Goal: Task Accomplishment & Management: Complete application form

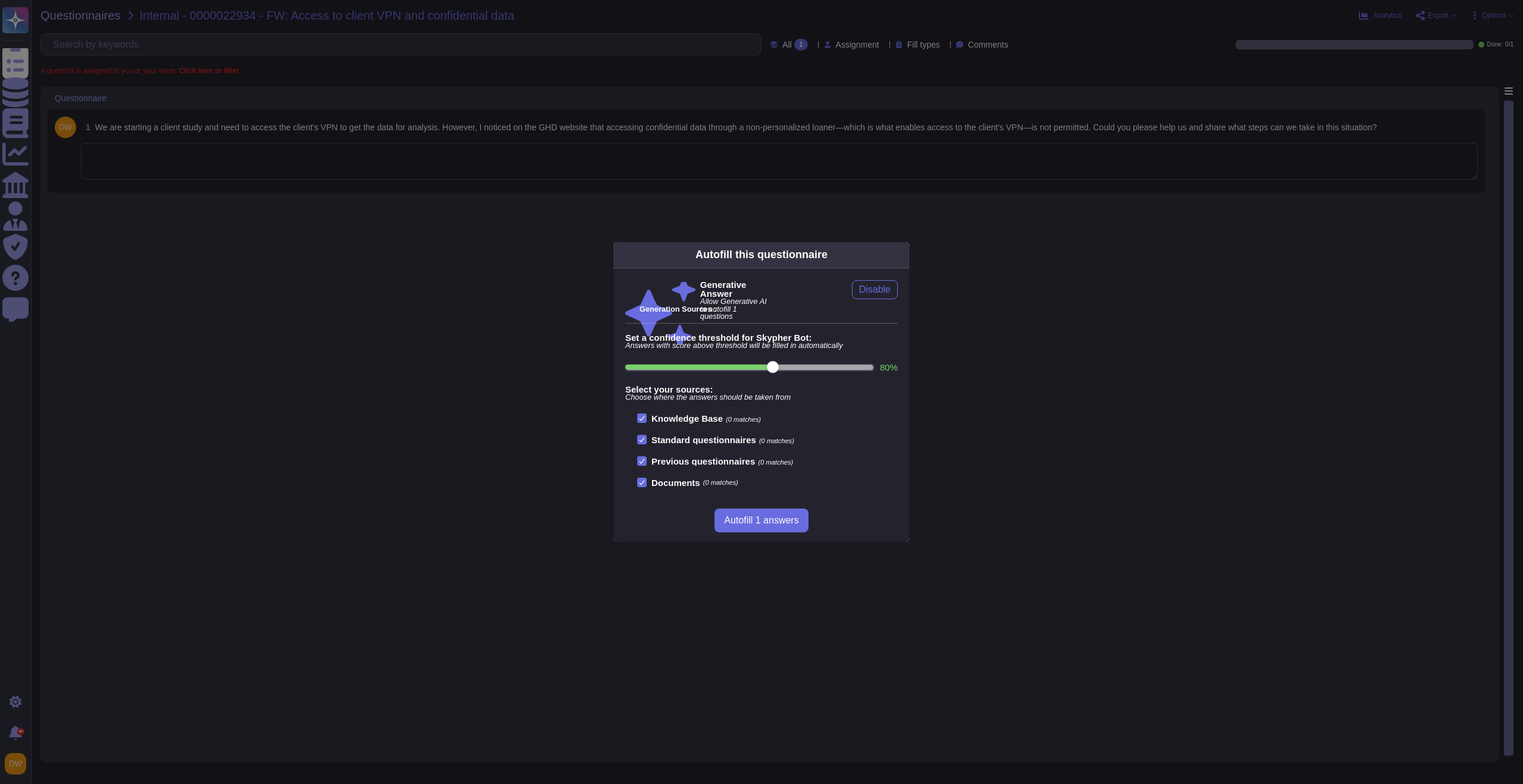
click at [395, 156] on div "Autofill this questionnaire Generative Answer Allow Generative AI to autofill 1…" at bounding box center [761, 392] width 1523 height 784
click at [503, 191] on div "Autofill this questionnaire Generative Answer Allow Generative AI to autofill 1…" at bounding box center [761, 392] width 1523 height 784
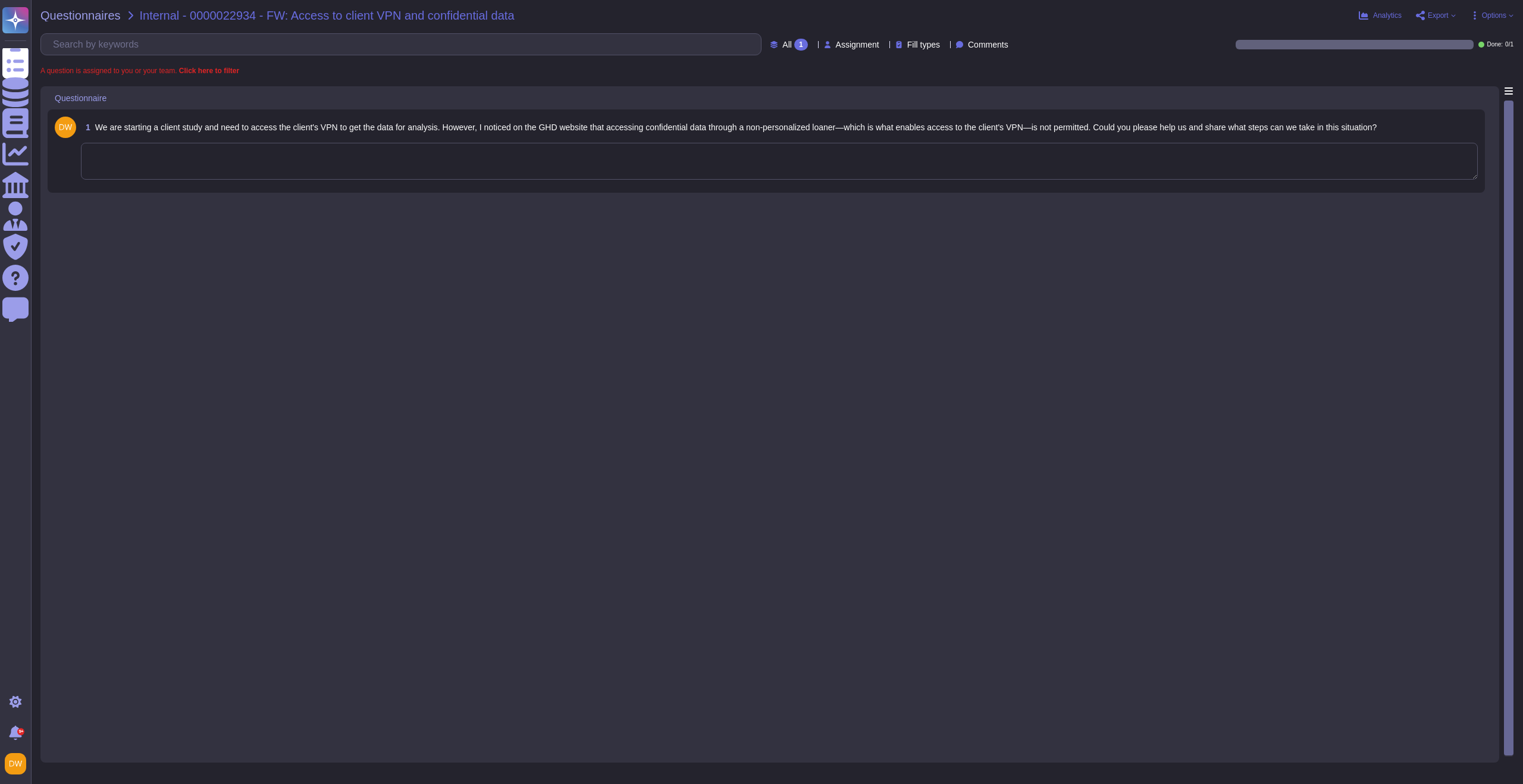
click at [506, 155] on textarea at bounding box center [779, 161] width 1397 height 37
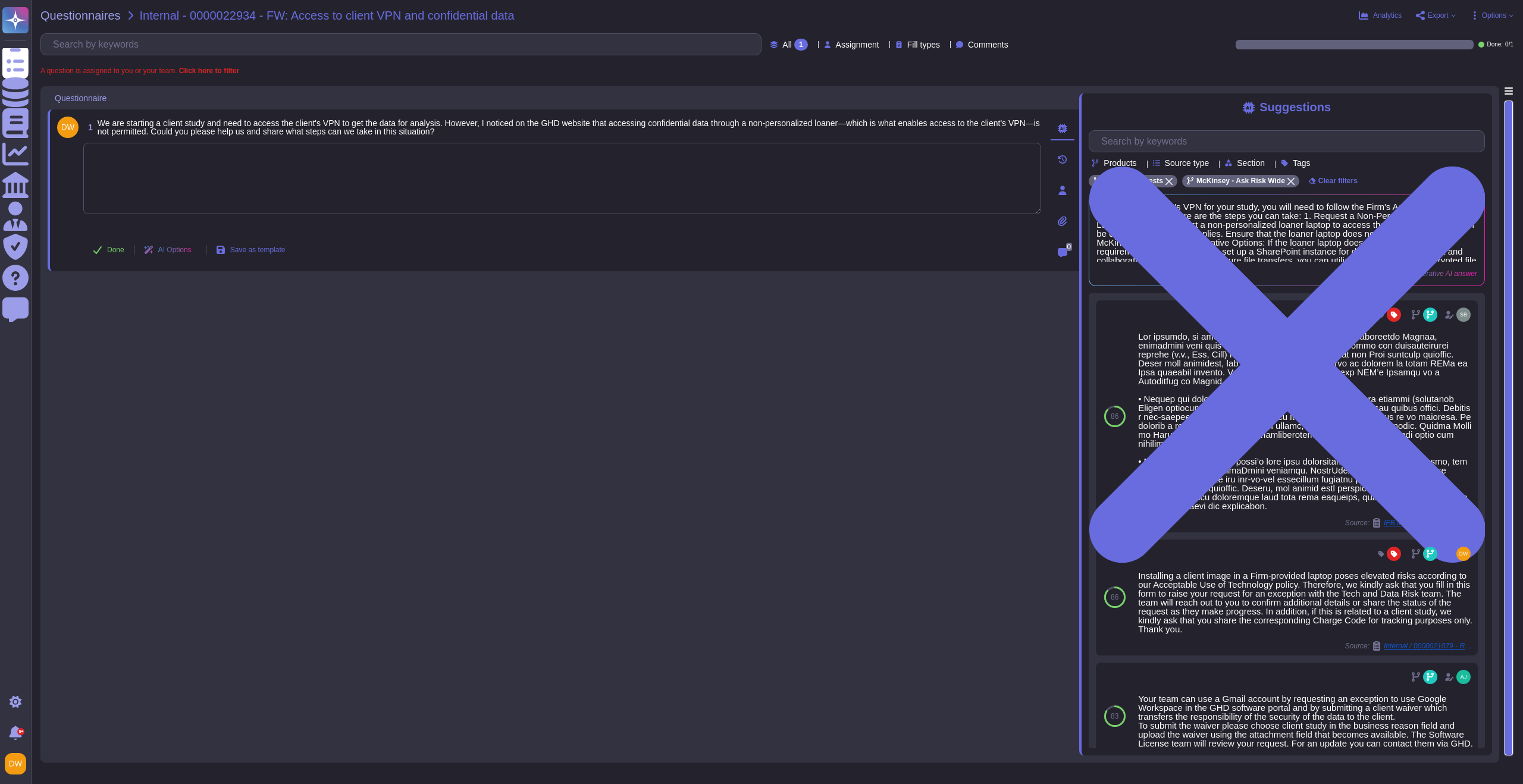
click at [211, 168] on textarea at bounding box center [562, 179] width 958 height 71
click at [287, 190] on textarea at bounding box center [562, 179] width 958 height 71
paste textarea "After reviewing your request with the corresponding SMEs, we can confirm that t…"
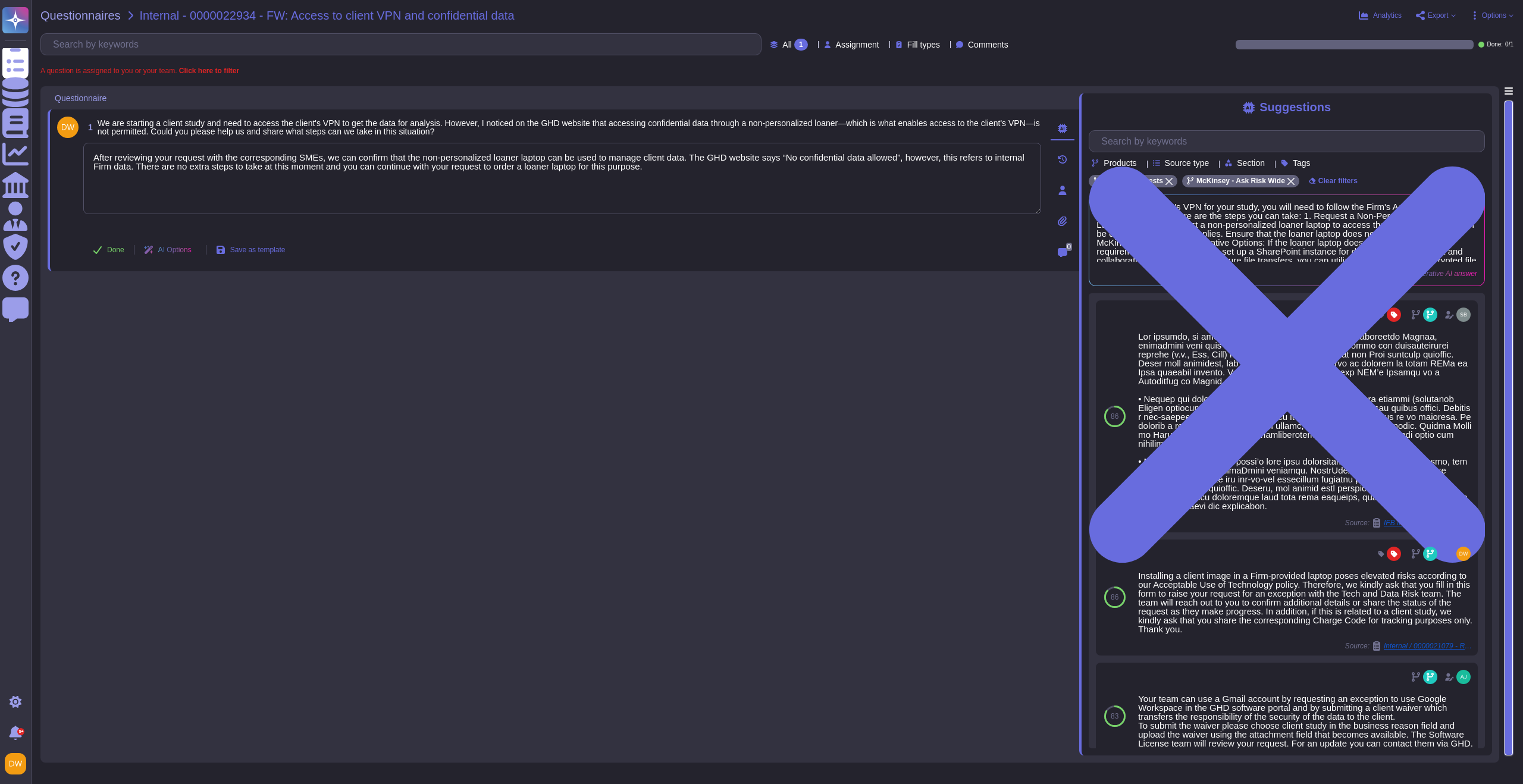
type textarea "After reviewing your request with the corresponding SMEs, we can confirm that t…"
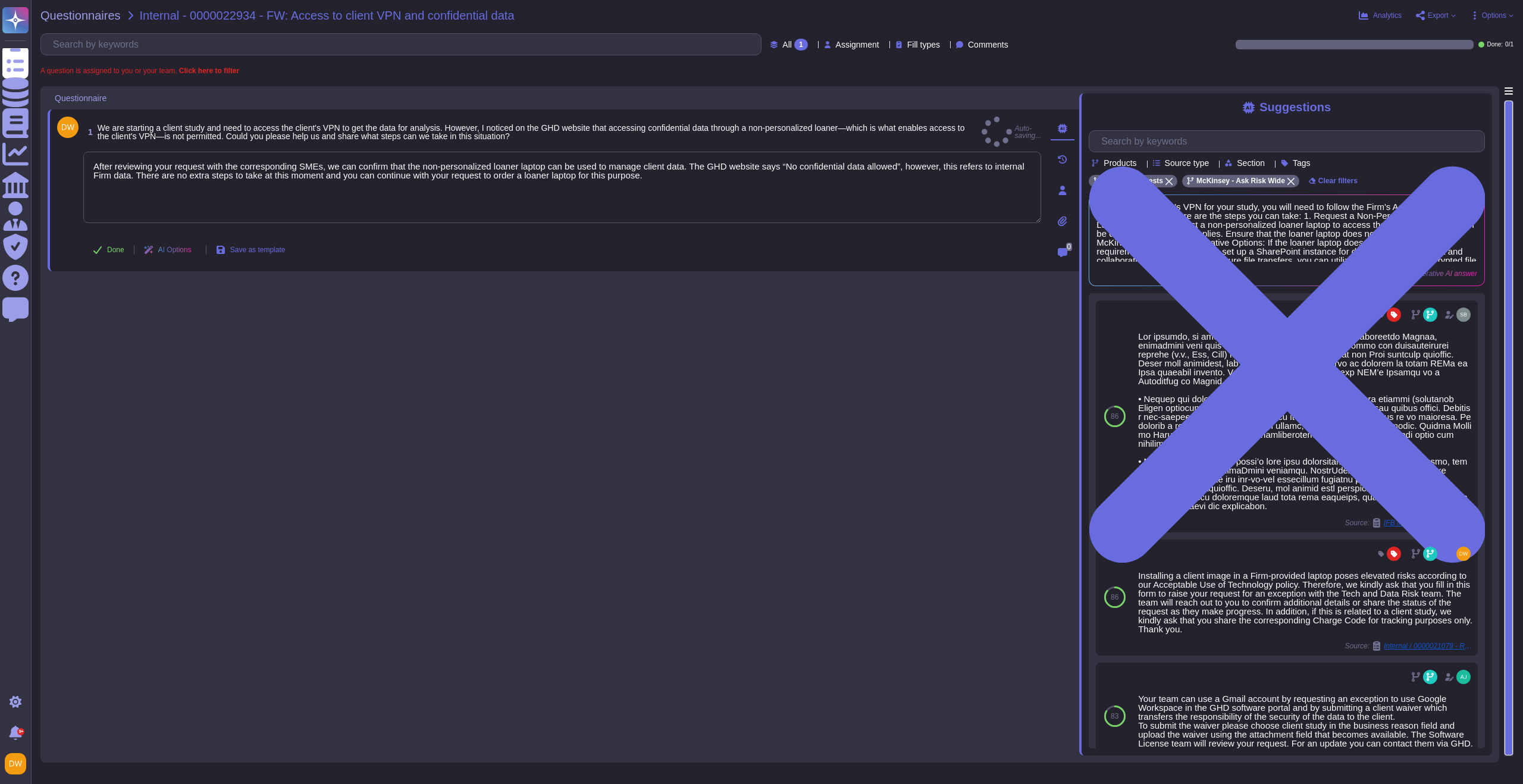
click at [373, 370] on div "1 We are starting a client study and need to access the client's VPN to get the…" at bounding box center [563, 421] width 1032 height 669
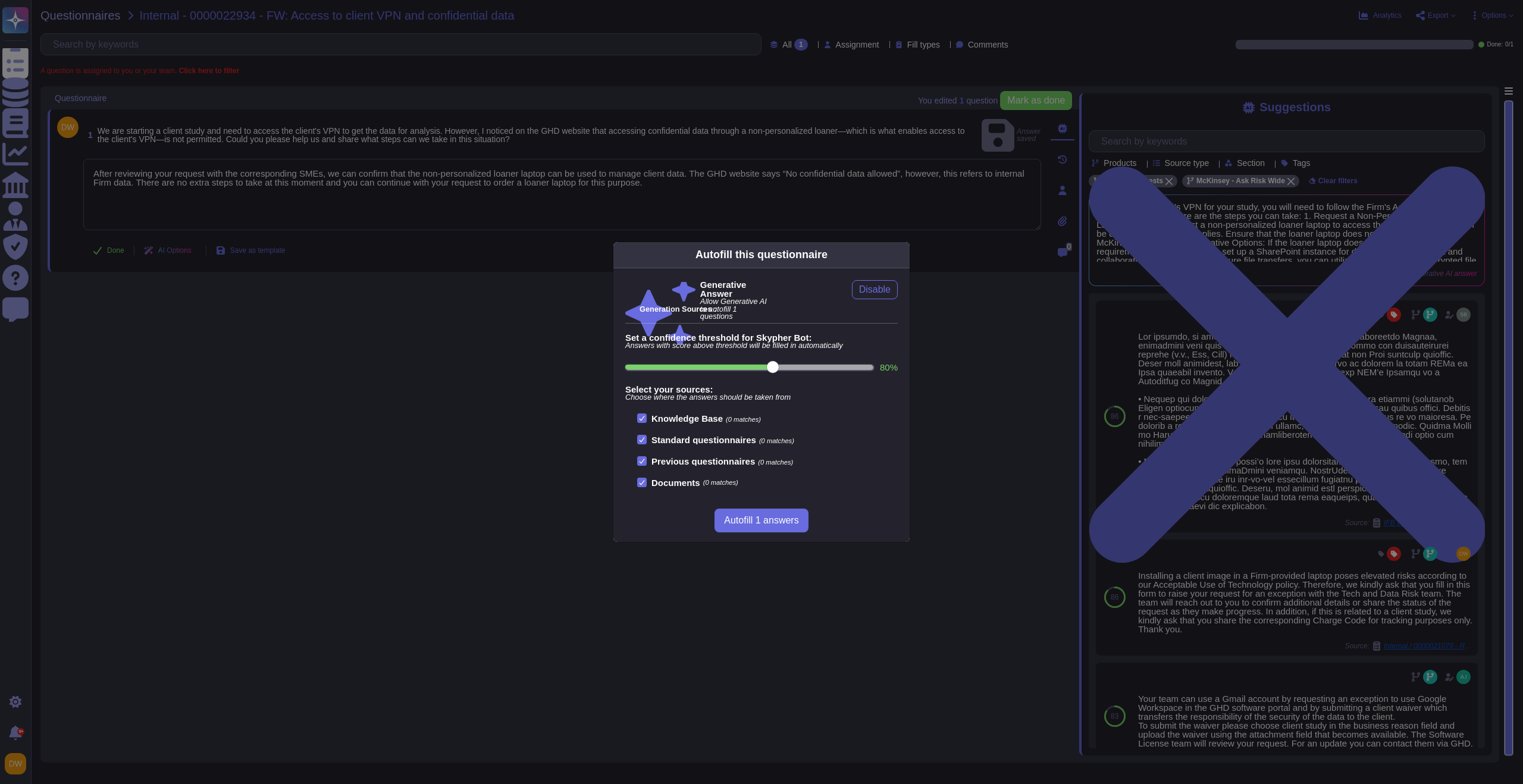
click at [101, 258] on div "Autofill this questionnaire Generative Answer Allow Generative AI to autofill 1…" at bounding box center [761, 392] width 1523 height 784
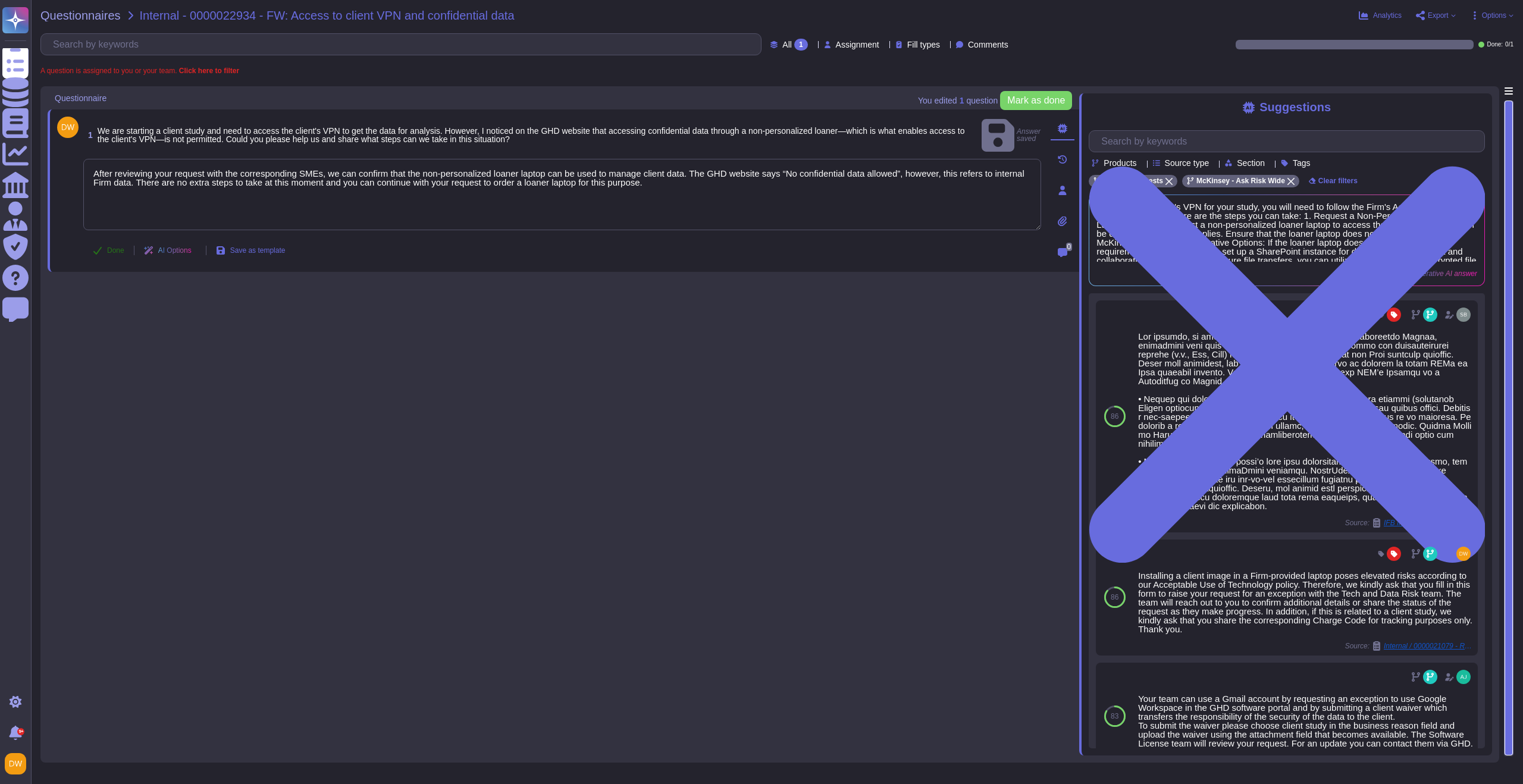
click at [107, 251] on span "Done" at bounding box center [115, 250] width 18 height 7
click at [104, 19] on span "Questionnaires" at bounding box center [80, 16] width 80 height 12
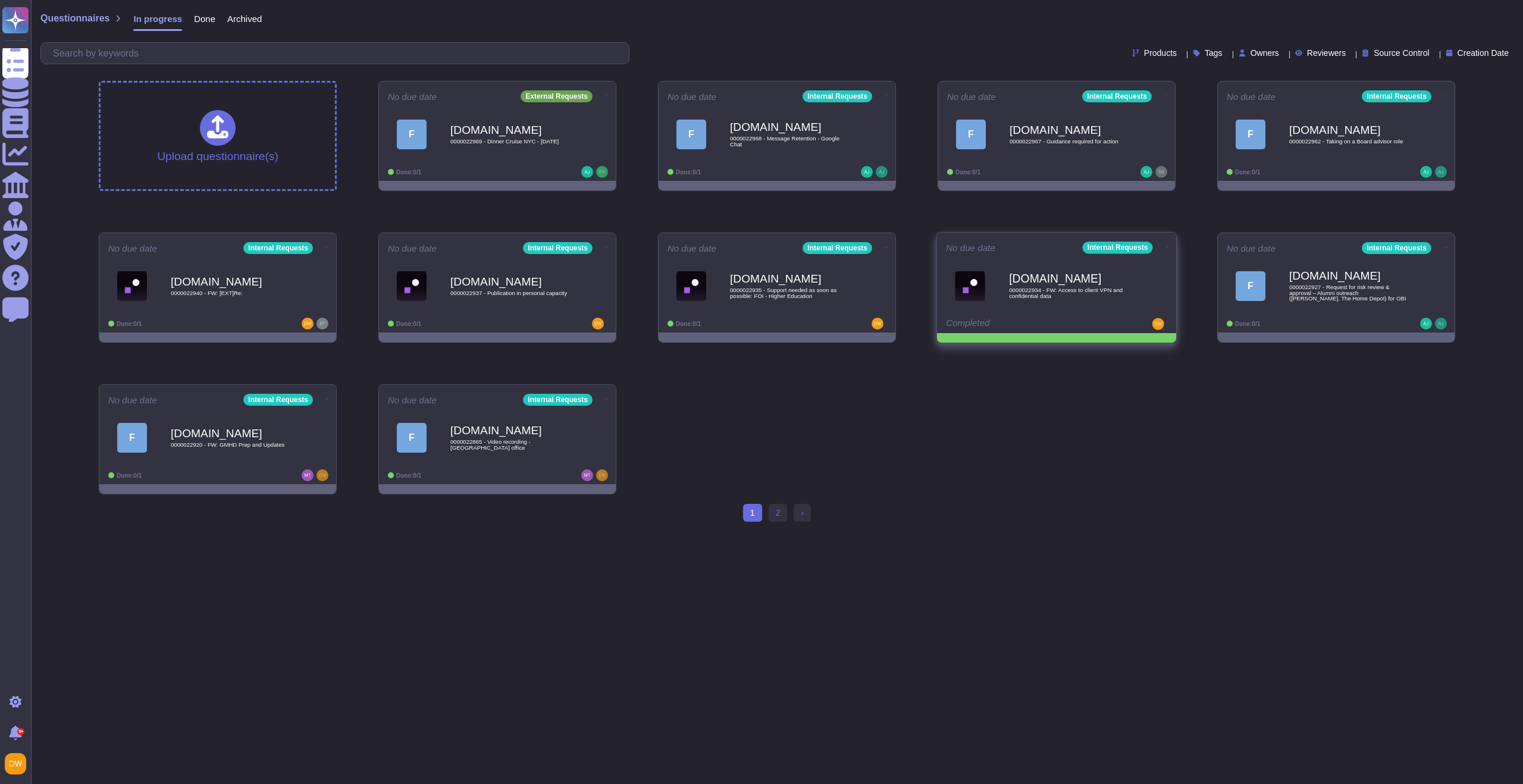
click at [1166, 246] on icon at bounding box center [1167, 247] width 2 height 3
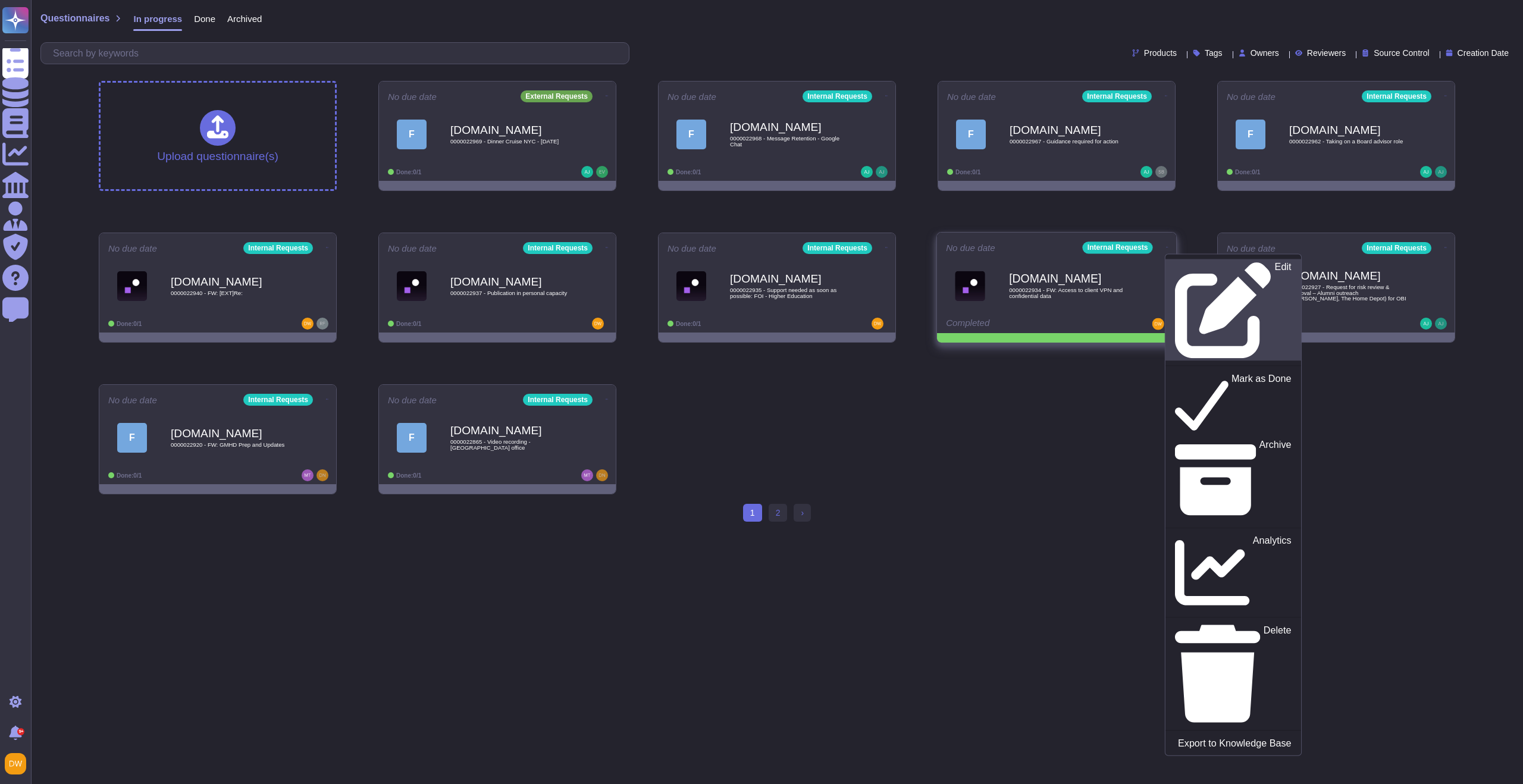
click at [1175, 266] on icon at bounding box center [1223, 310] width 97 height 97
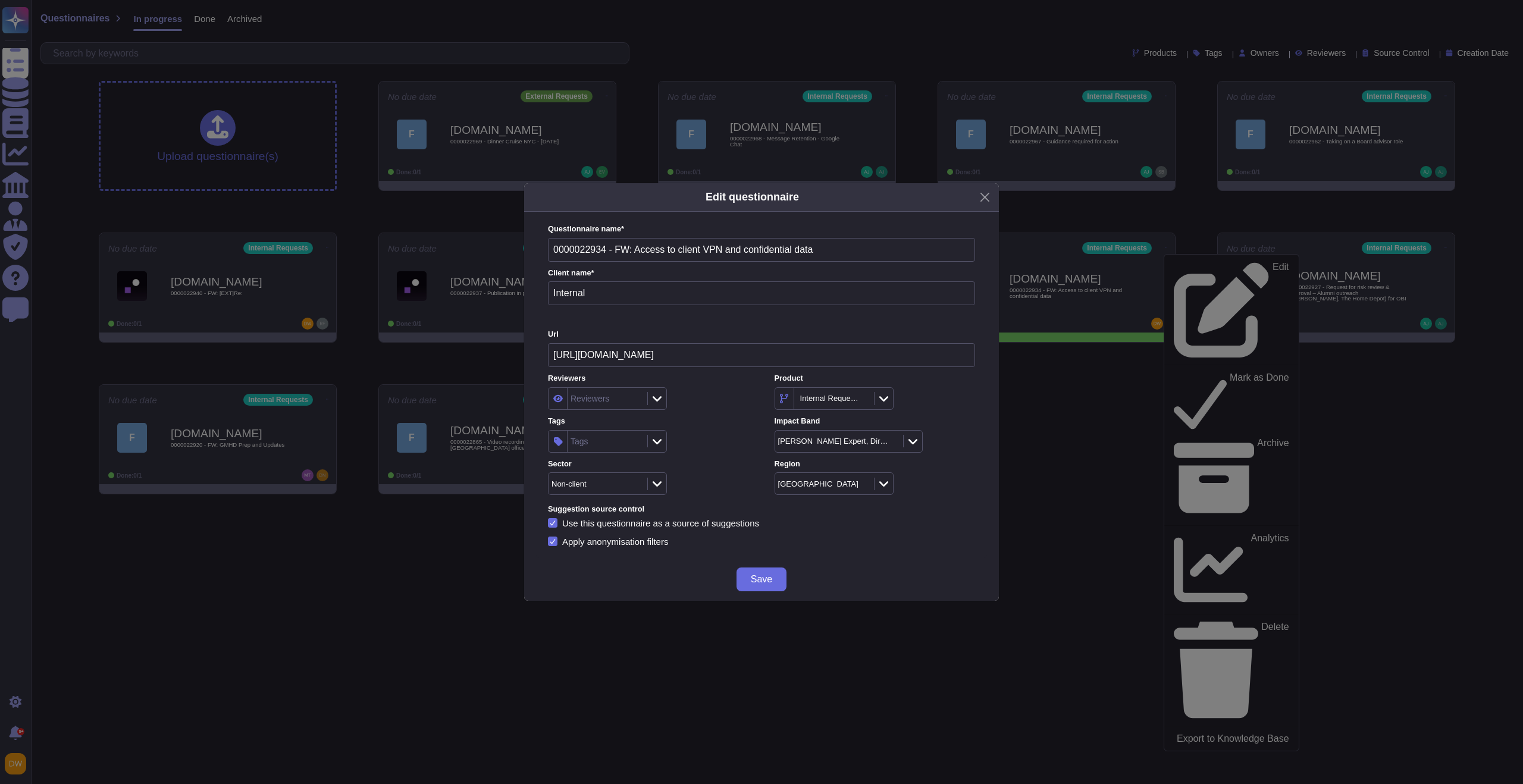
click at [616, 449] on div "Tags" at bounding box center [605, 441] width 77 height 21
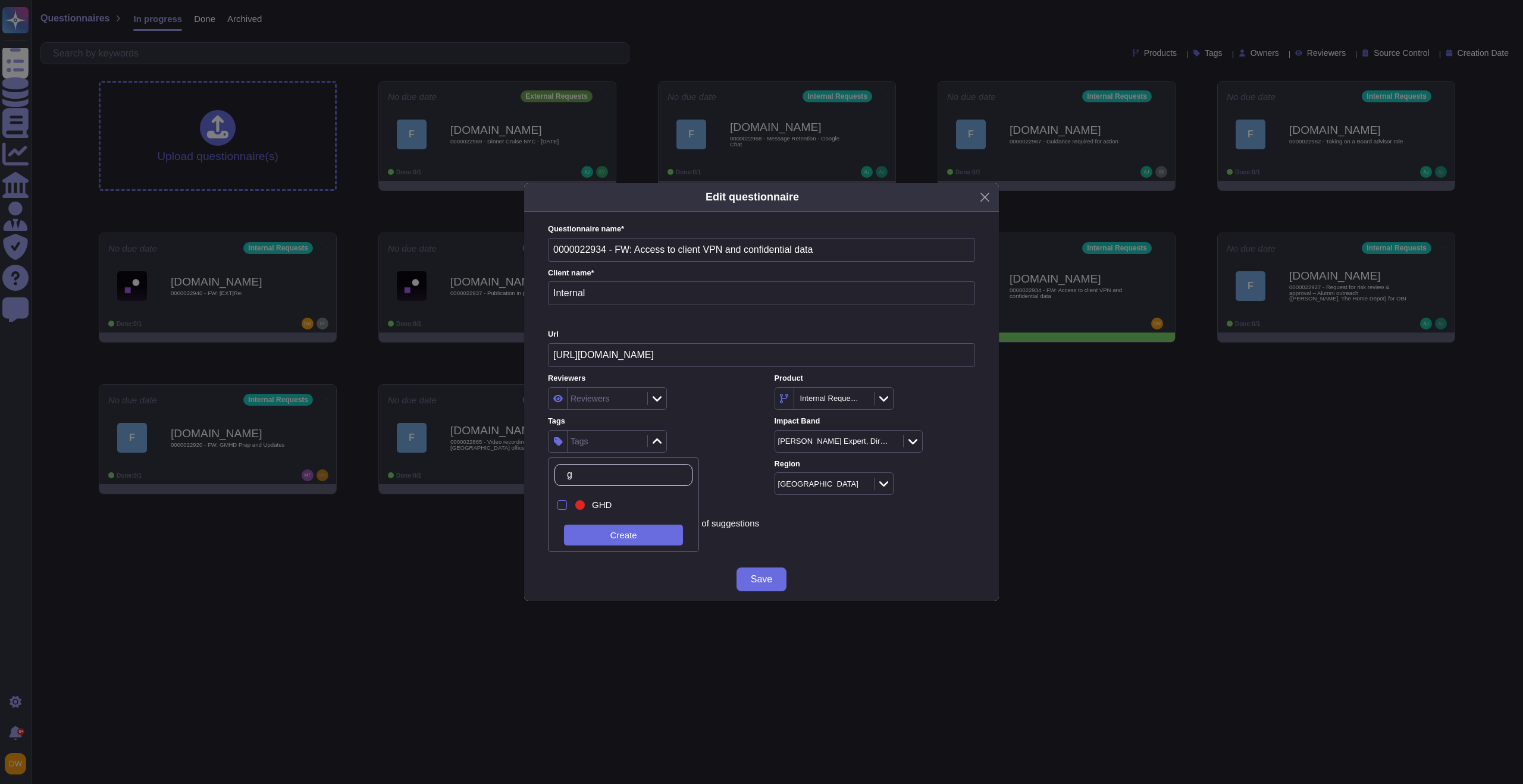
type input "ghd"
click at [595, 508] on span "GHD" at bounding box center [602, 505] width 20 height 11
click at [675, 447] on div "GHD" at bounding box center [648, 441] width 200 height 22
click at [606, 449] on div "GHD" at bounding box center [605, 441] width 77 height 21
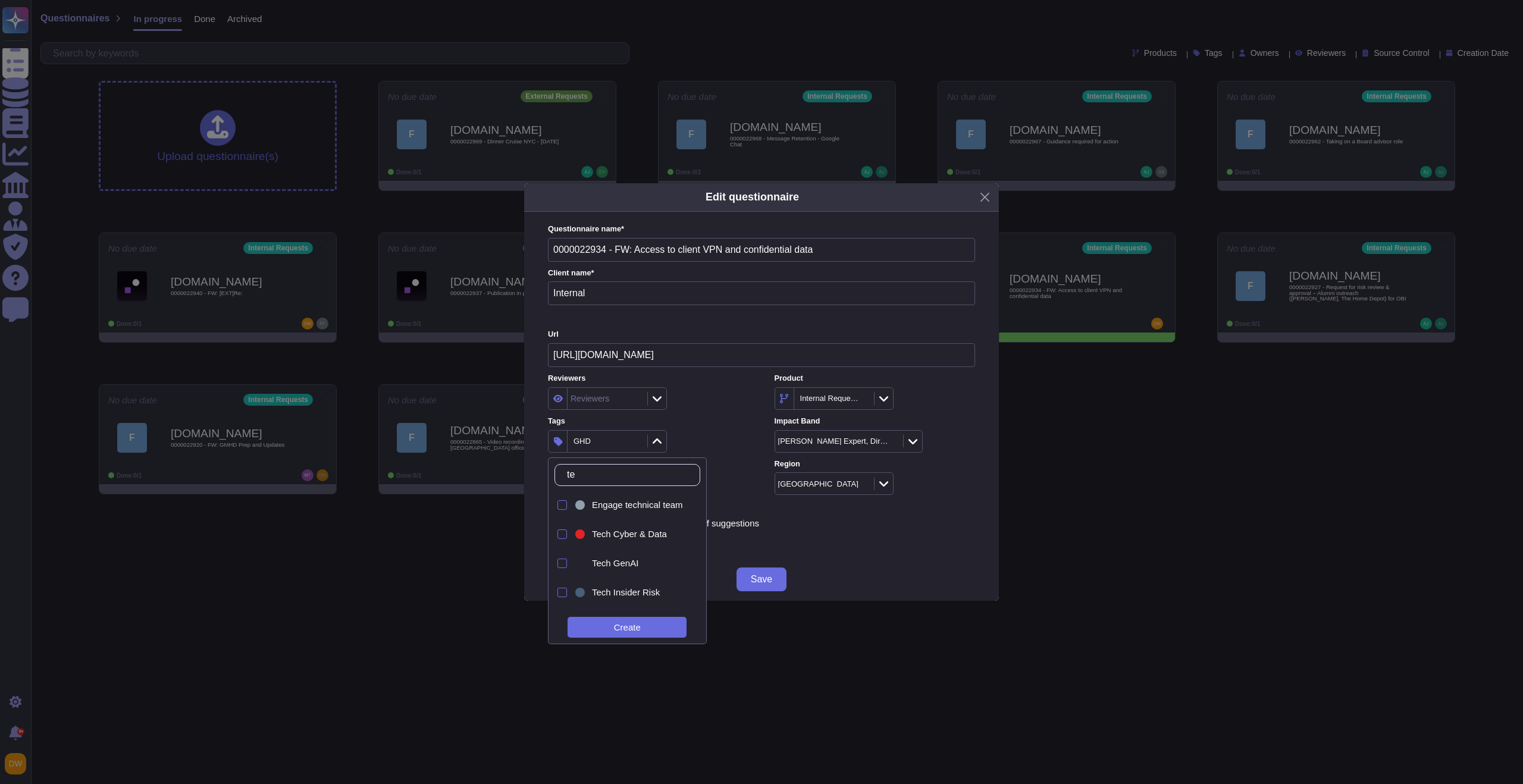
type input "tec"
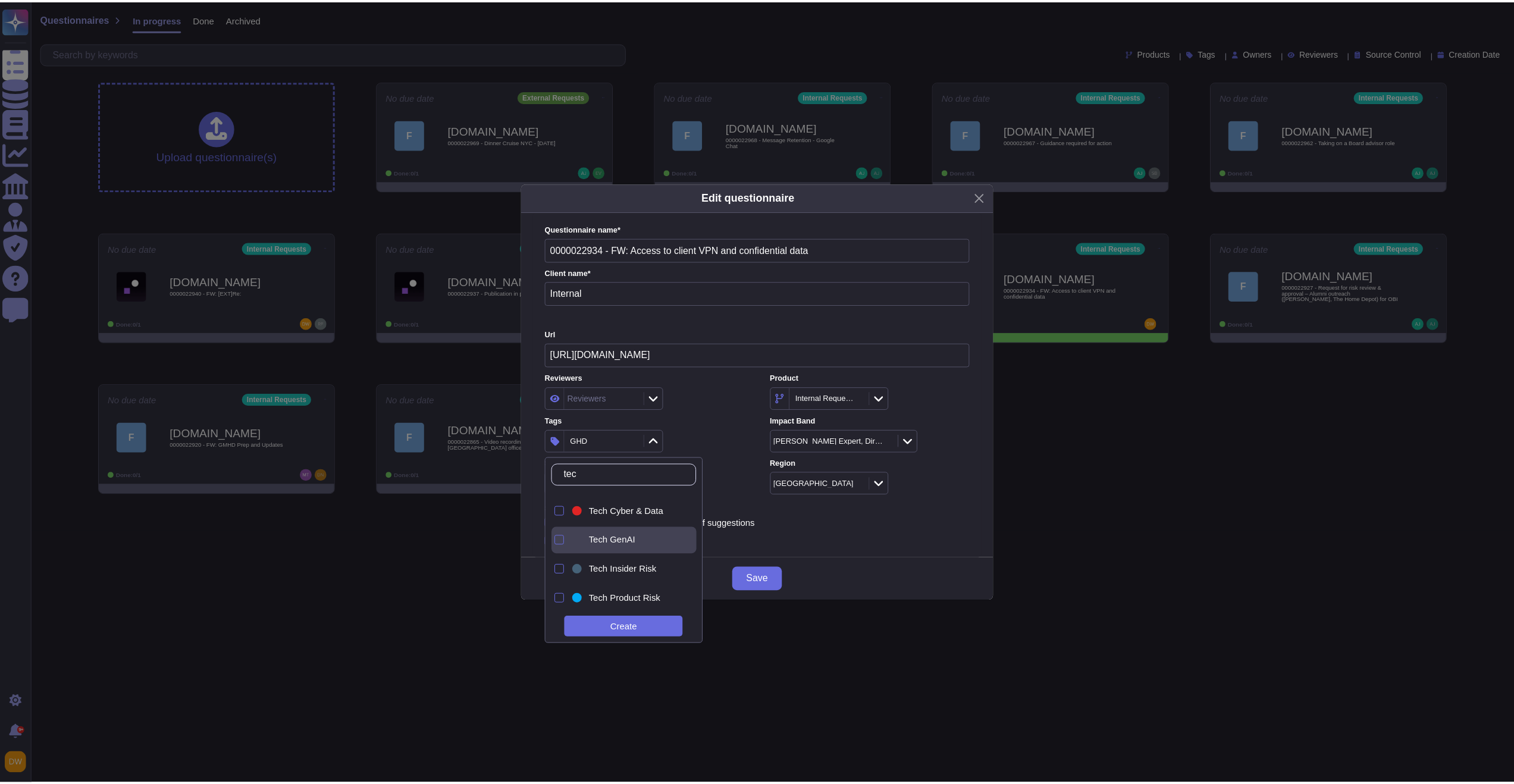
scroll to position [24, 0]
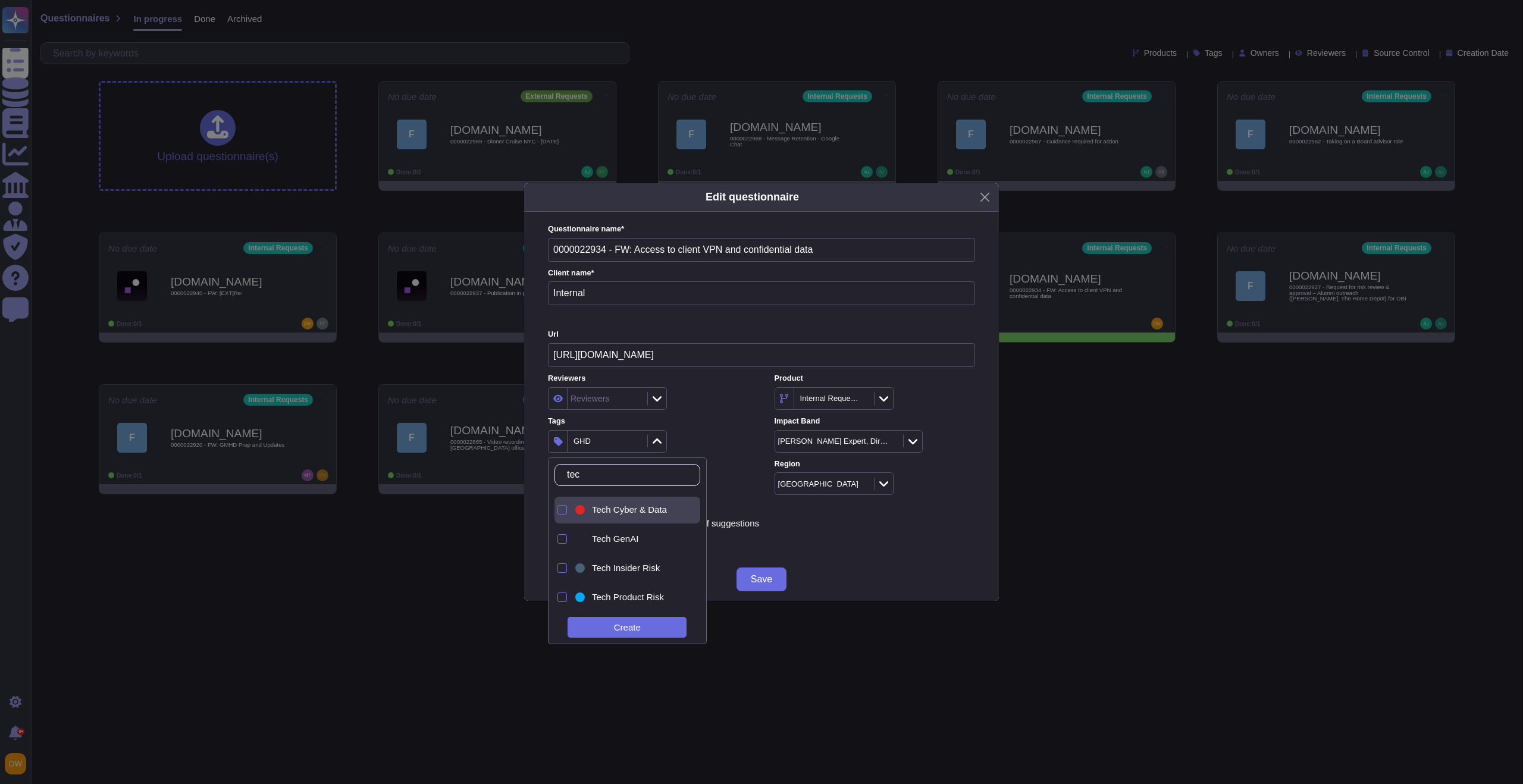
click at [657, 514] on span "Tech Cyber & Data" at bounding box center [630, 510] width 75 height 11
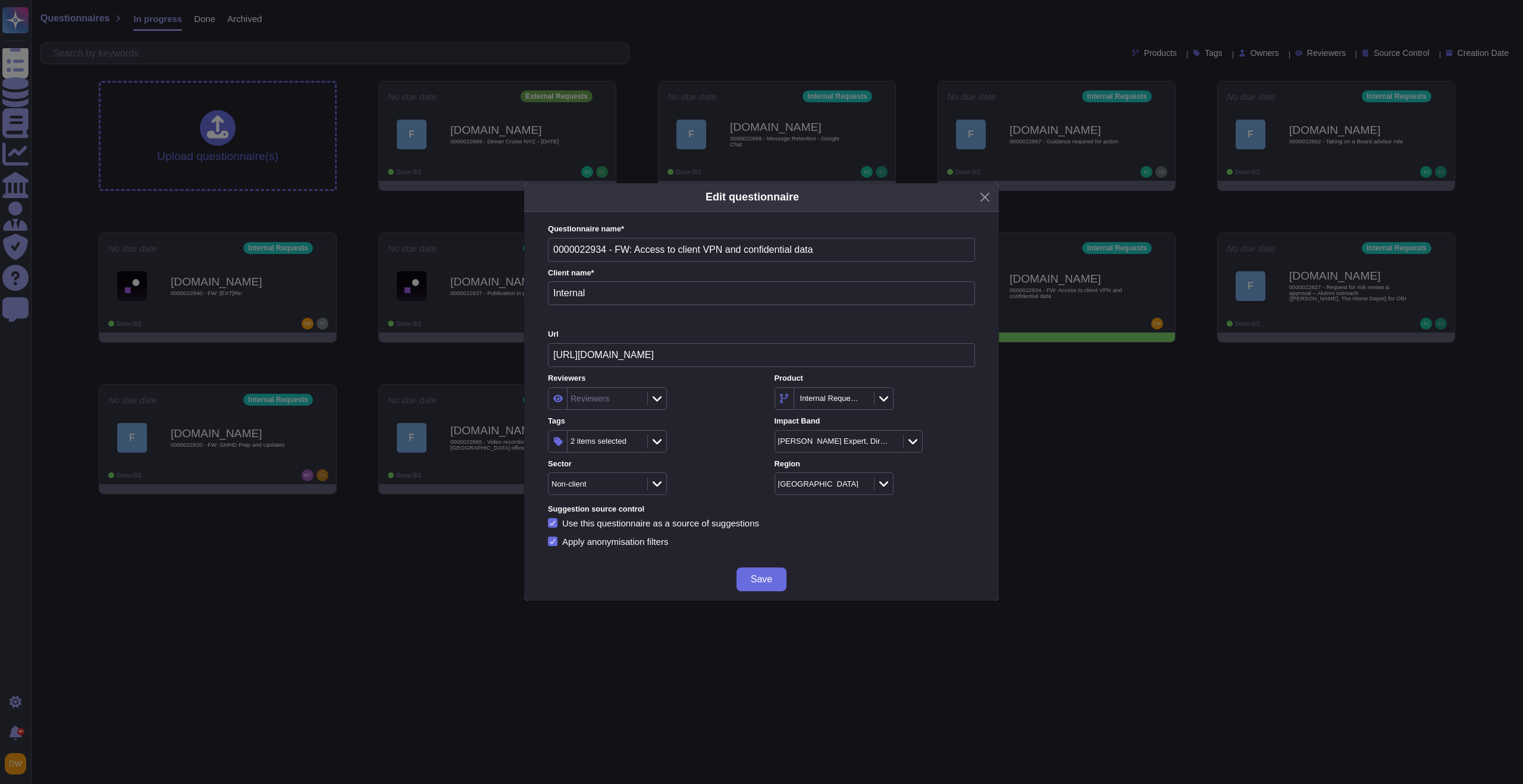
click at [712, 425] on div "Tags 2 items selected" at bounding box center [648, 434] width 200 height 37
click at [756, 579] on span "Save" at bounding box center [761, 579] width 21 height 10
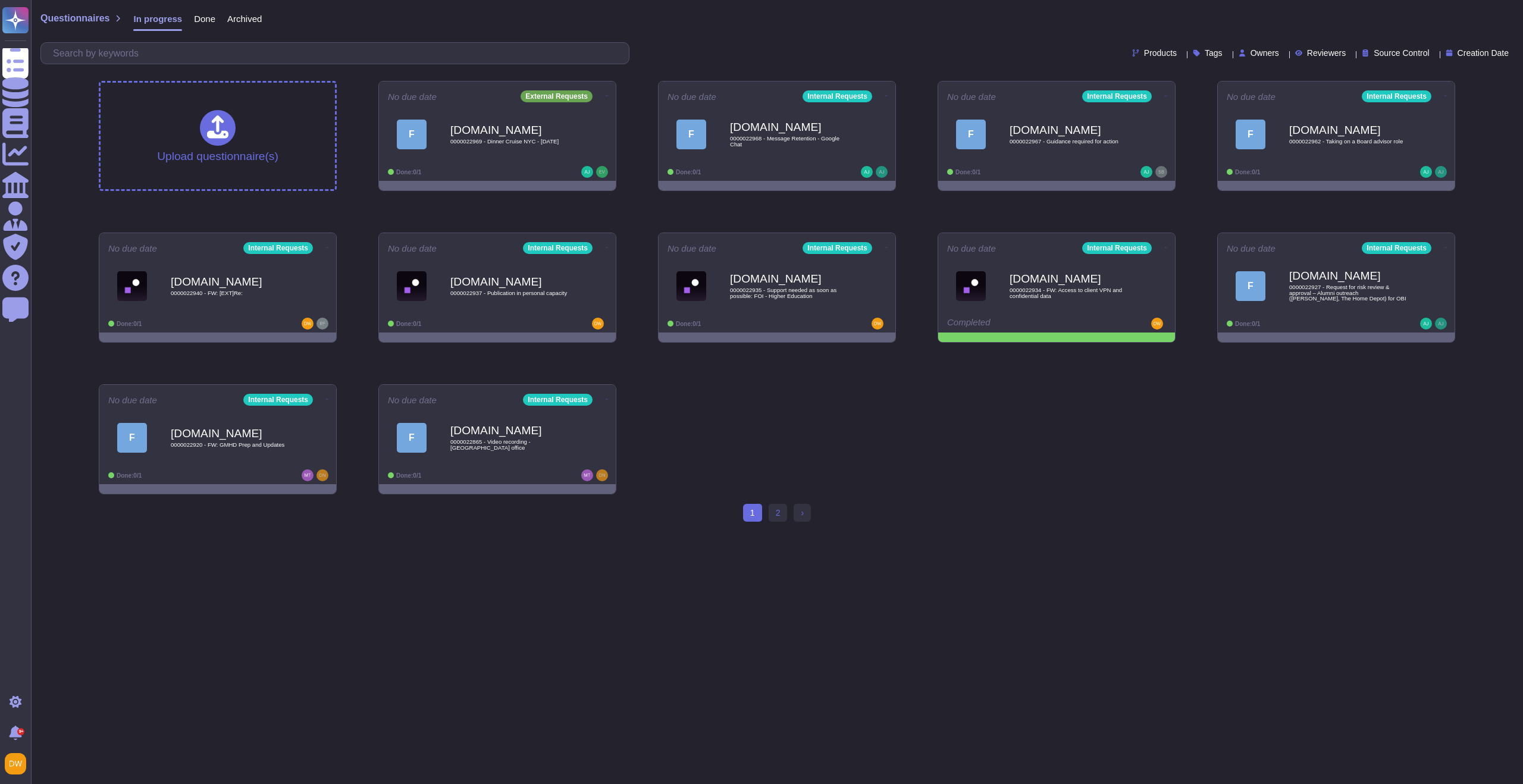
click at [864, 394] on div "Upload questionnaire(s) No due date External Requests F [DOMAIN_NAME] 000002296…" at bounding box center [777, 287] width 1375 height 432
click at [1166, 246] on icon at bounding box center [1167, 247] width 2 height 3
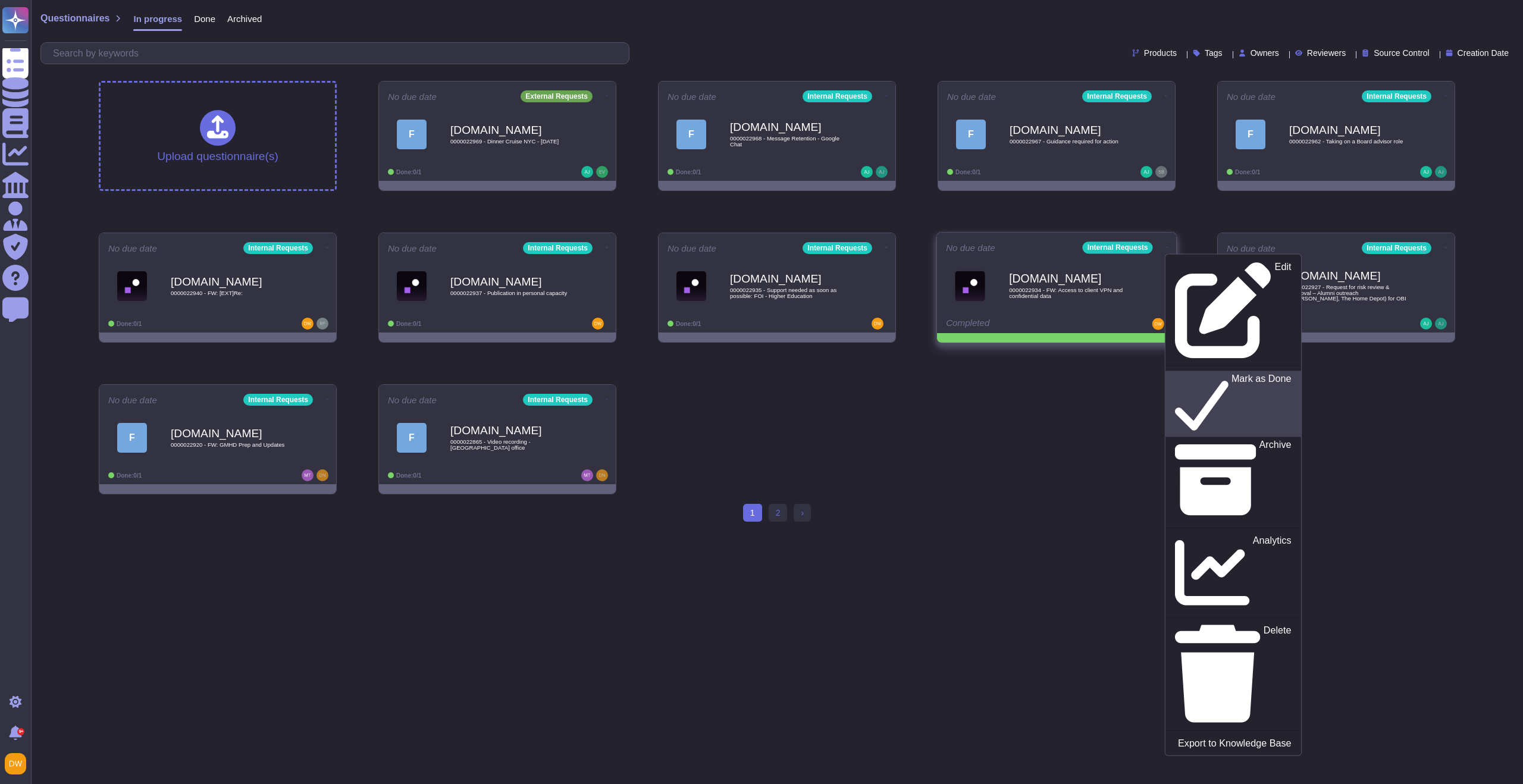
click at [1231, 374] on p "Mark as Done" at bounding box center [1262, 404] width 60 height 61
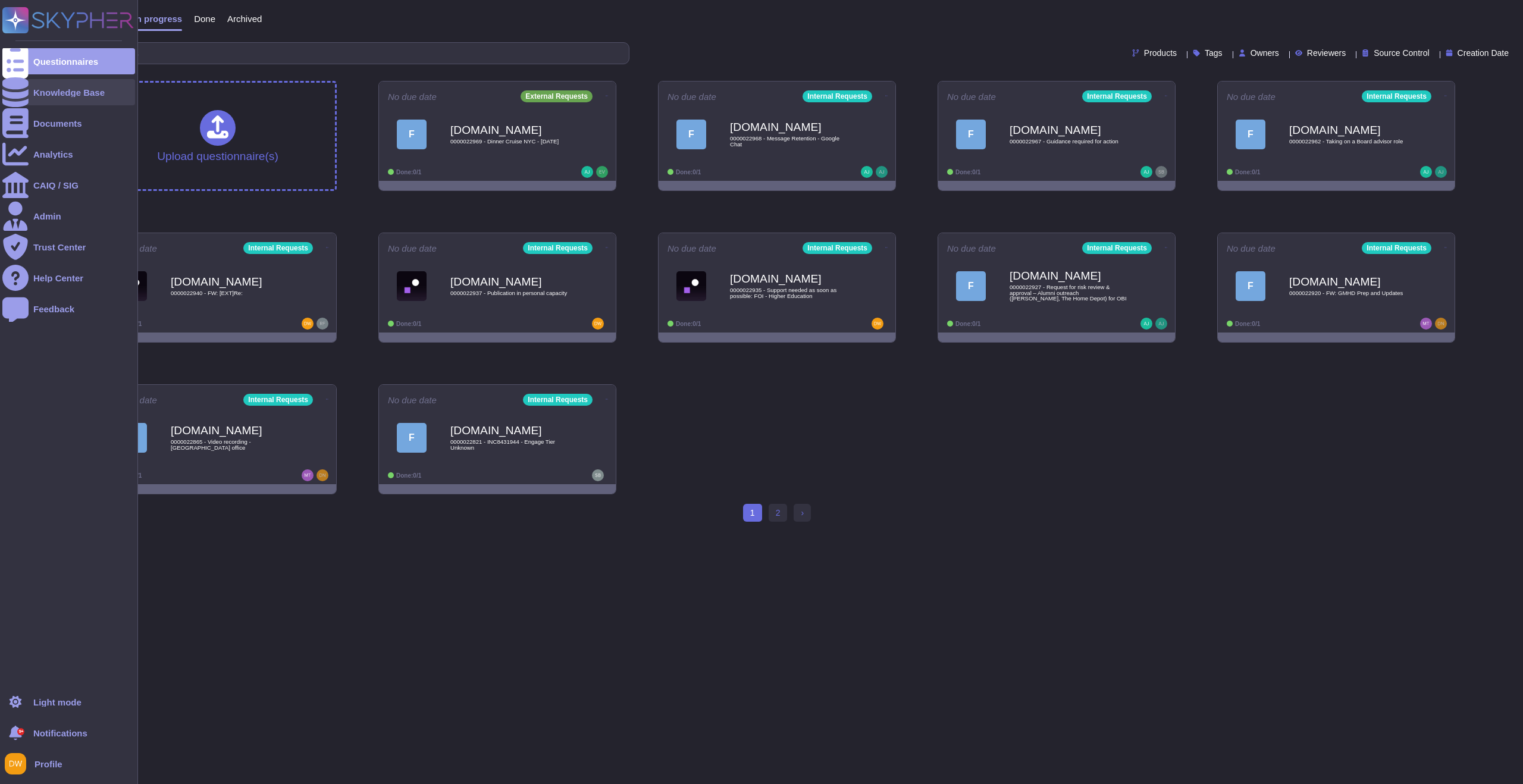
click at [46, 89] on div "Knowledge Base" at bounding box center [69, 92] width 71 height 9
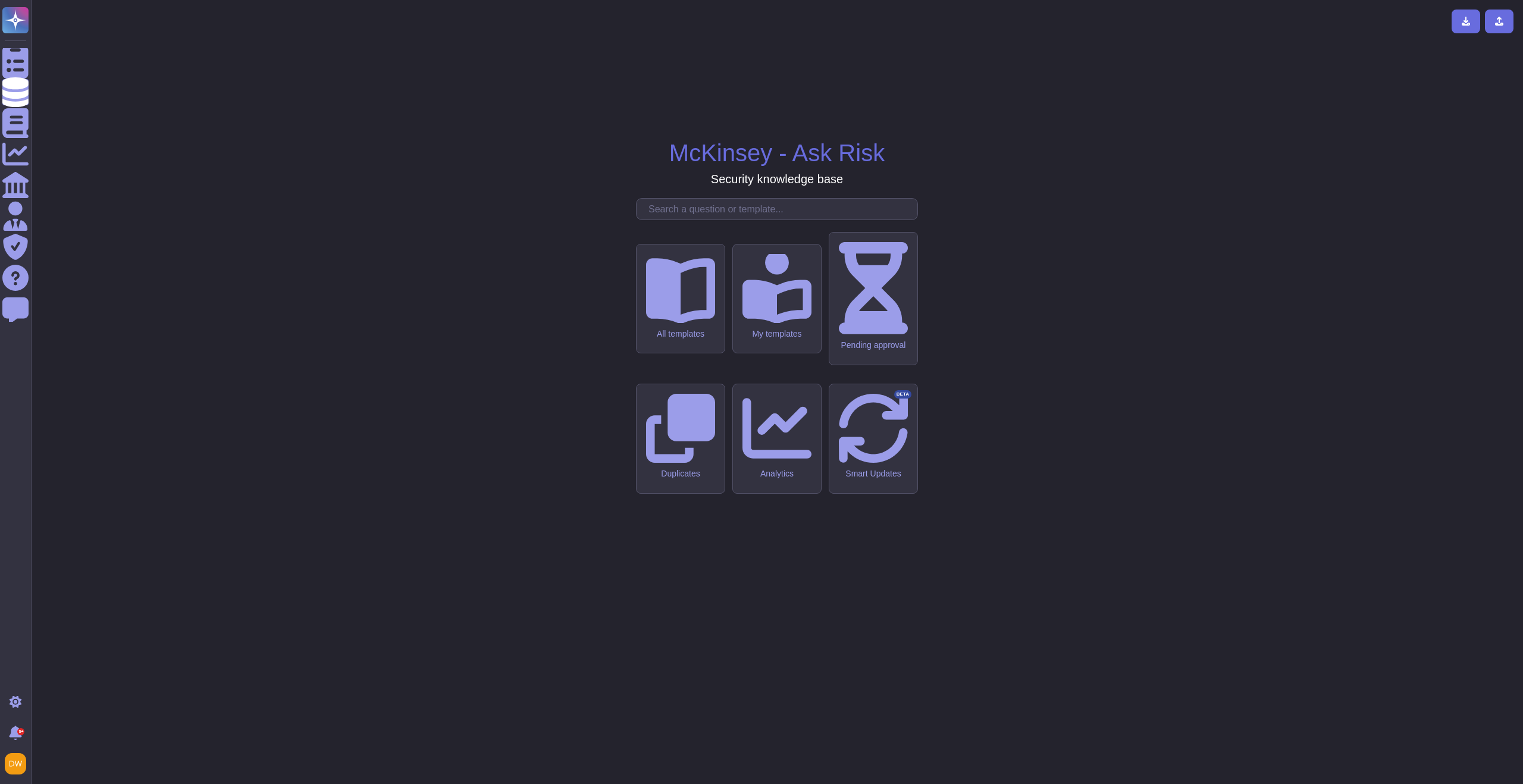
click at [691, 220] on input "text" at bounding box center [779, 209] width 275 height 21
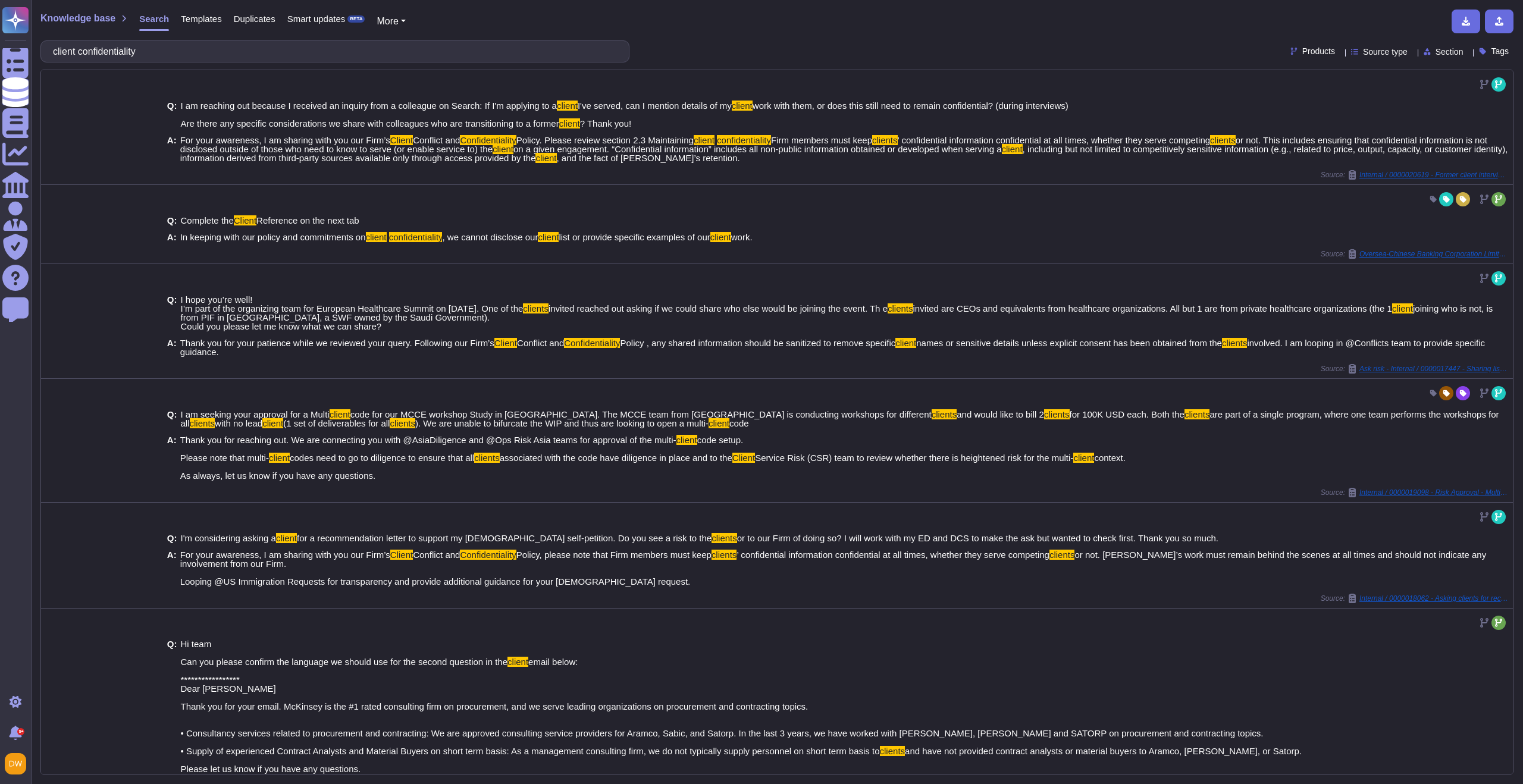
type input "client confidentiality"
click at [197, 16] on span "Templates" at bounding box center [201, 19] width 40 height 9
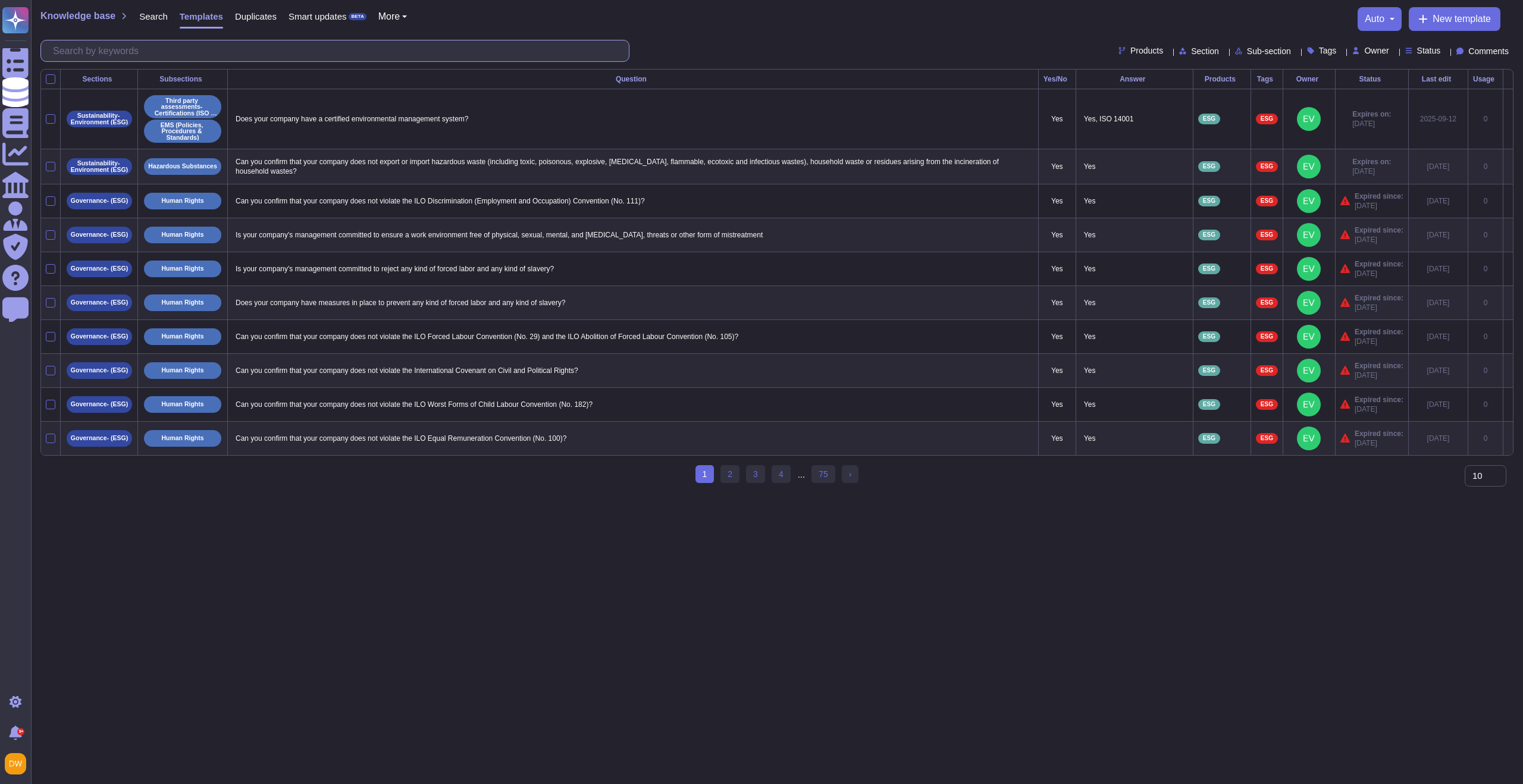
click at [348, 53] on input "text" at bounding box center [338, 51] width 582 height 21
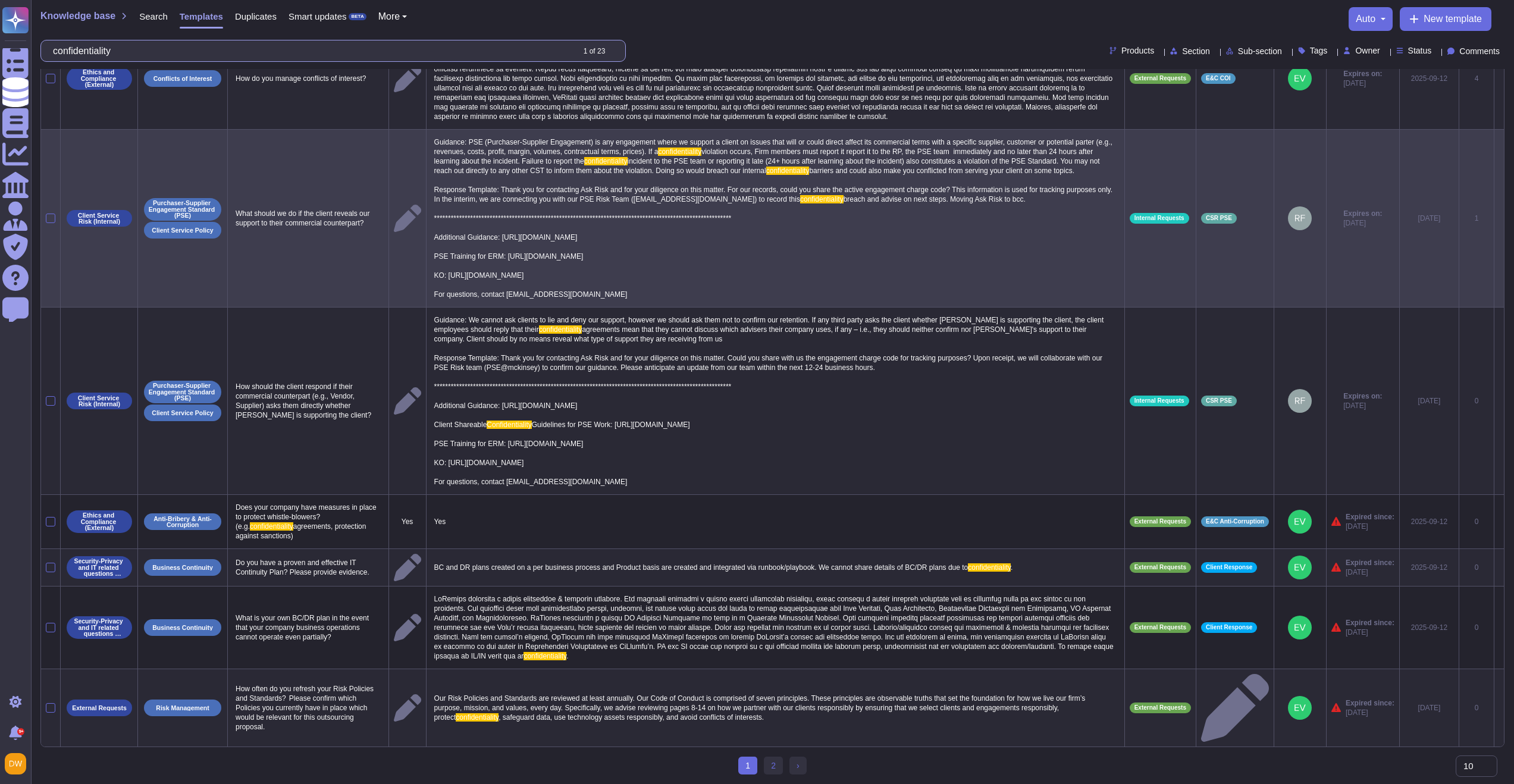
scroll to position [359, 0]
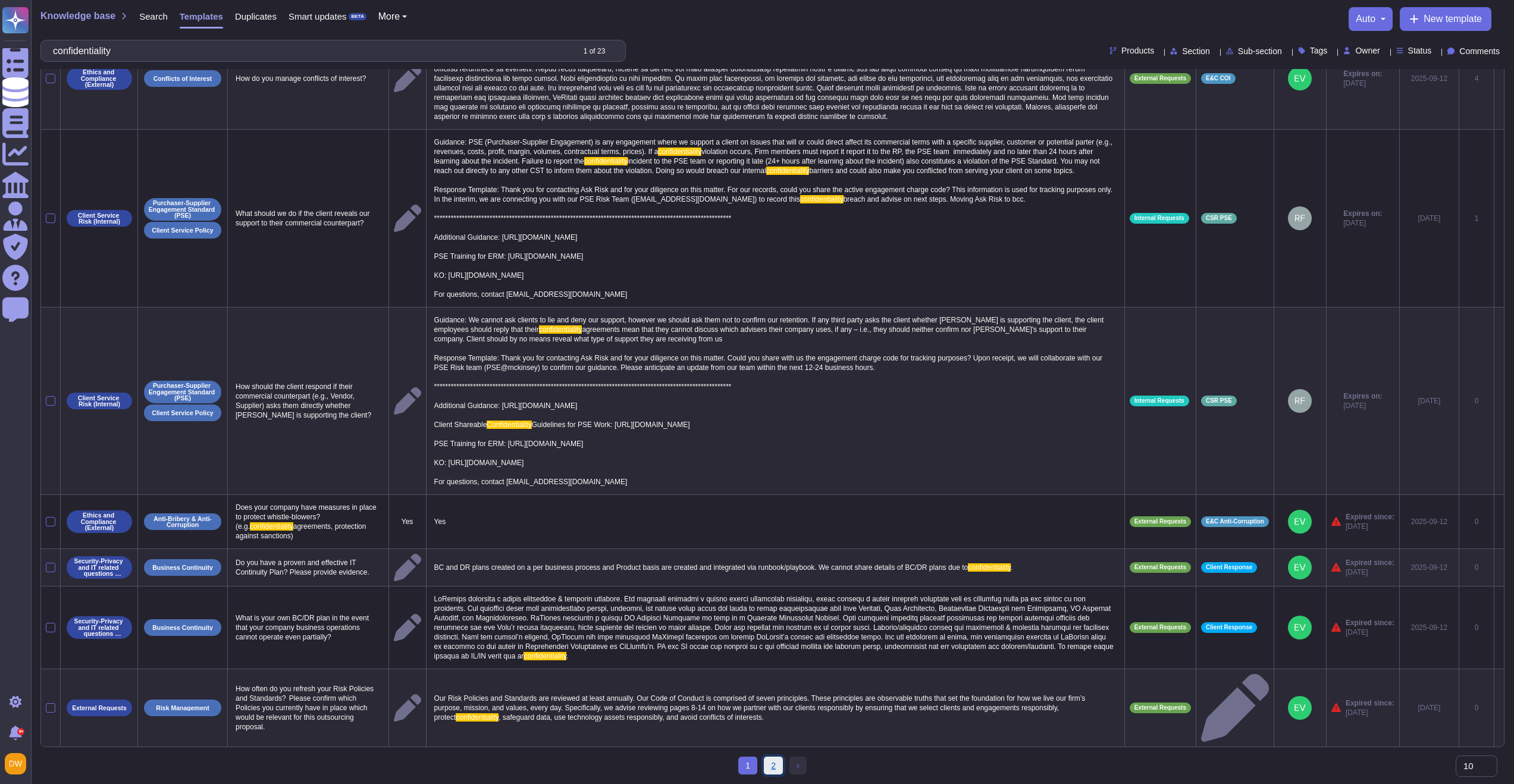
click at [767, 766] on link "2" at bounding box center [773, 765] width 19 height 18
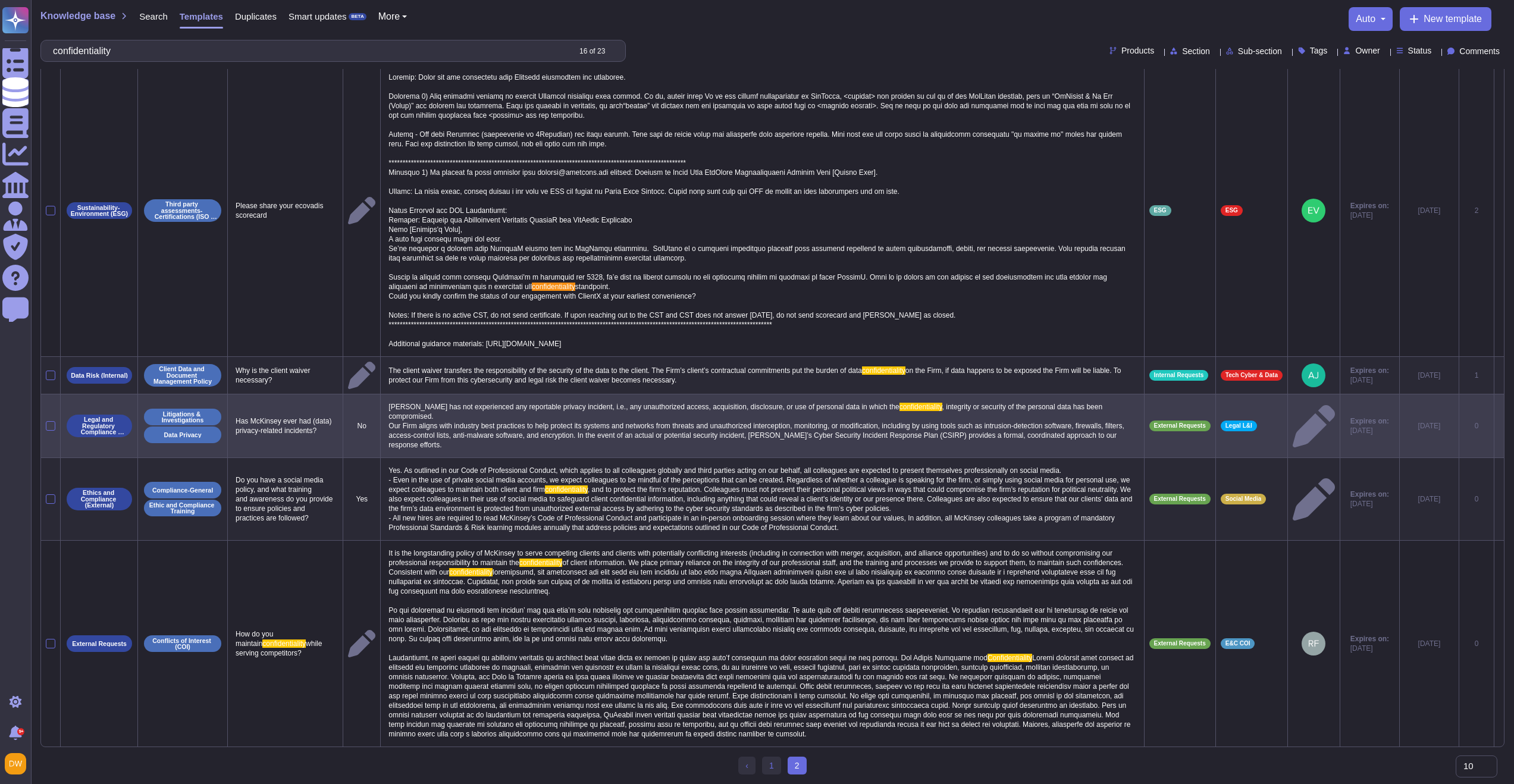
scroll to position [0, 0]
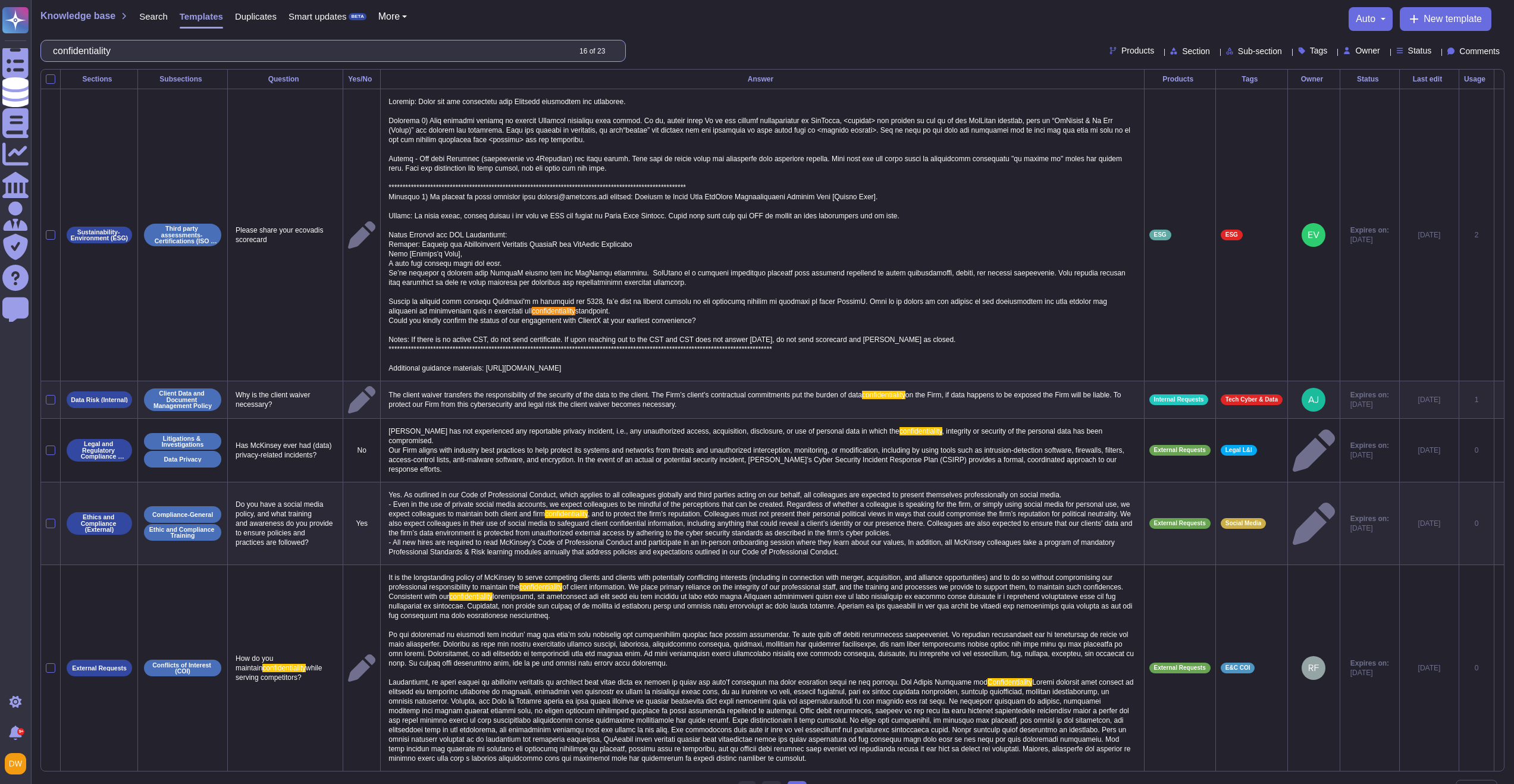
click at [202, 53] on input "confidentiality" at bounding box center [308, 51] width 522 height 21
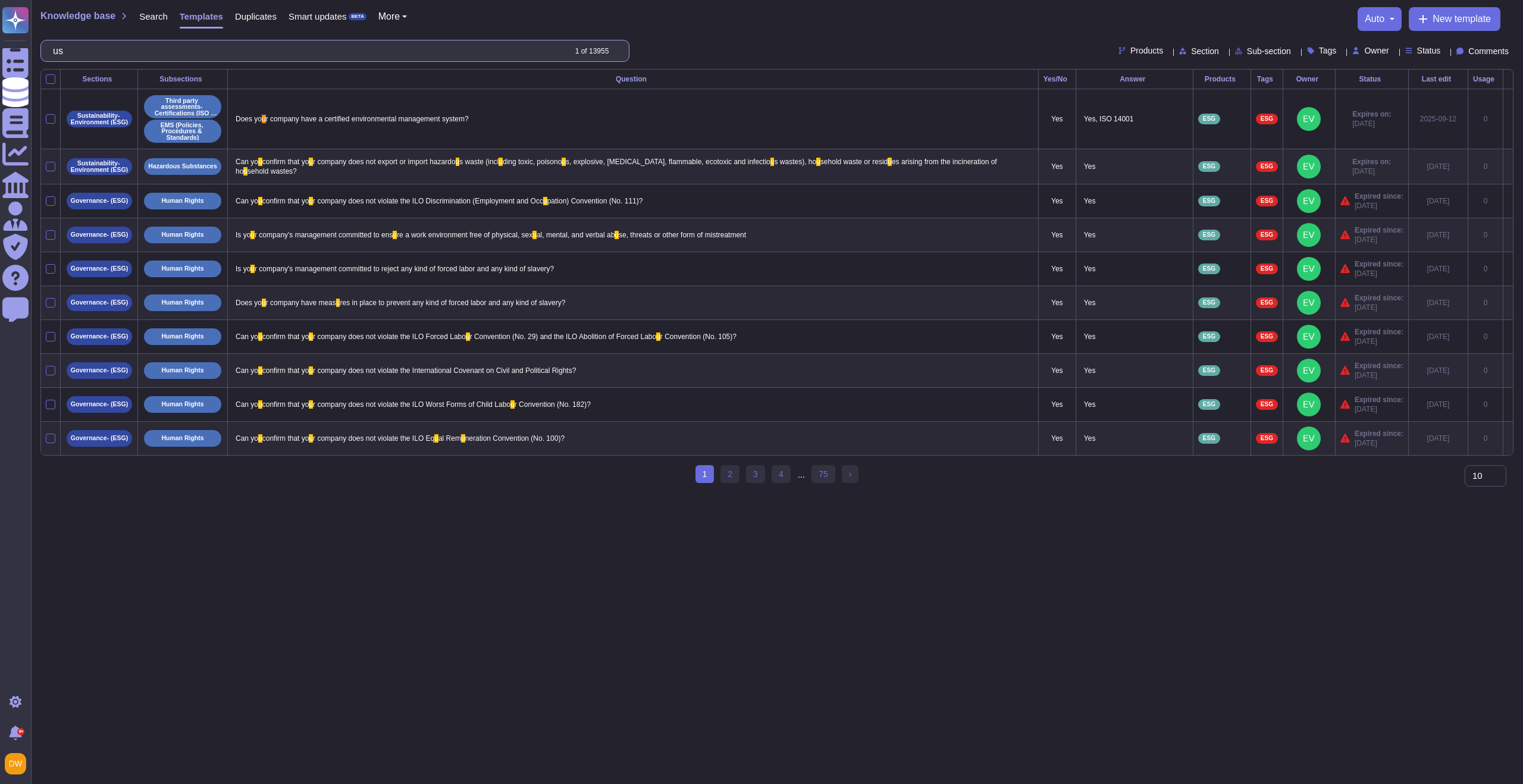
type input "u"
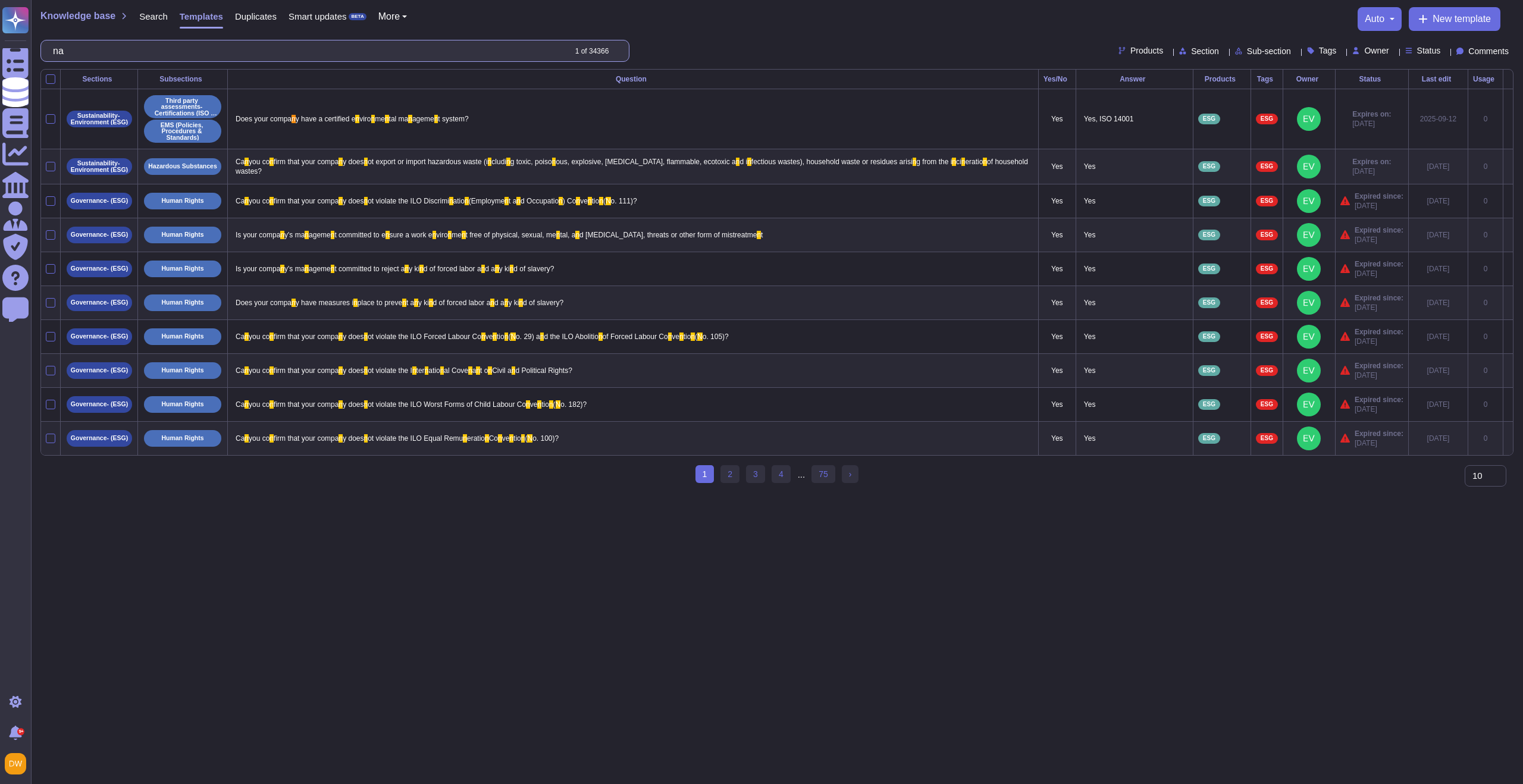
type input "n"
